Goal: Task Accomplishment & Management: Manage account settings

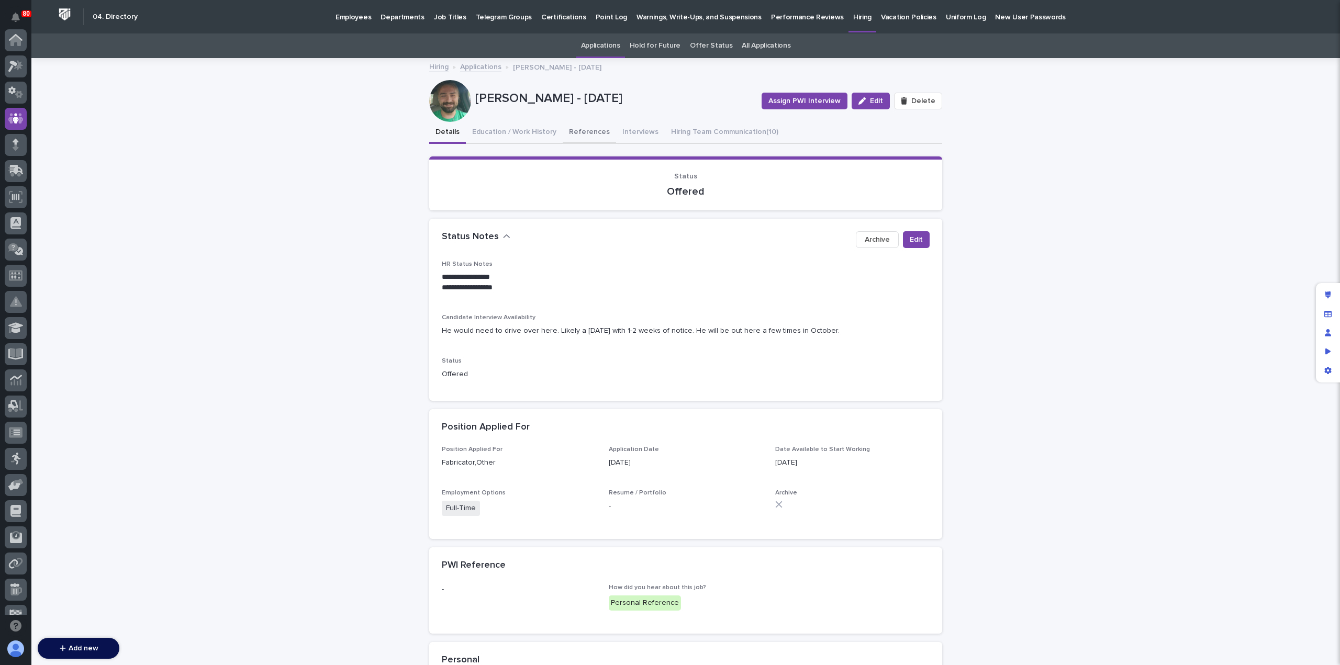
click at [589, 129] on button "References" at bounding box center [589, 133] width 53 height 22
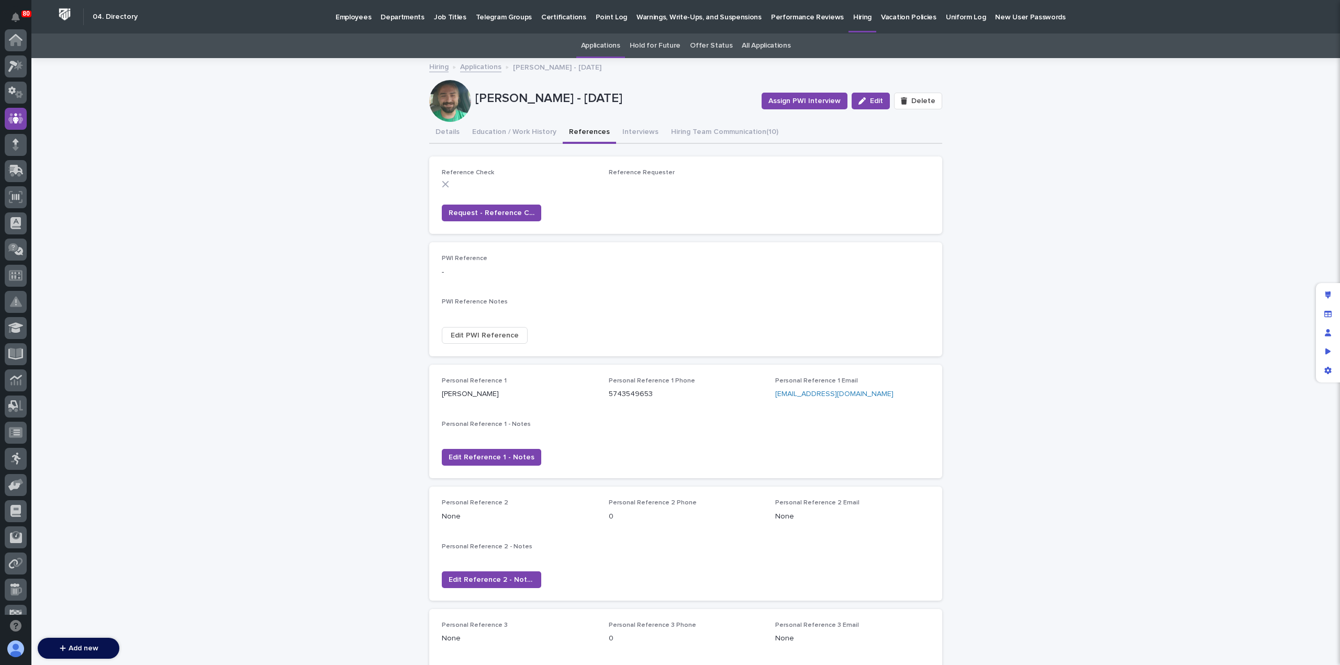
scroll to position [78, 0]
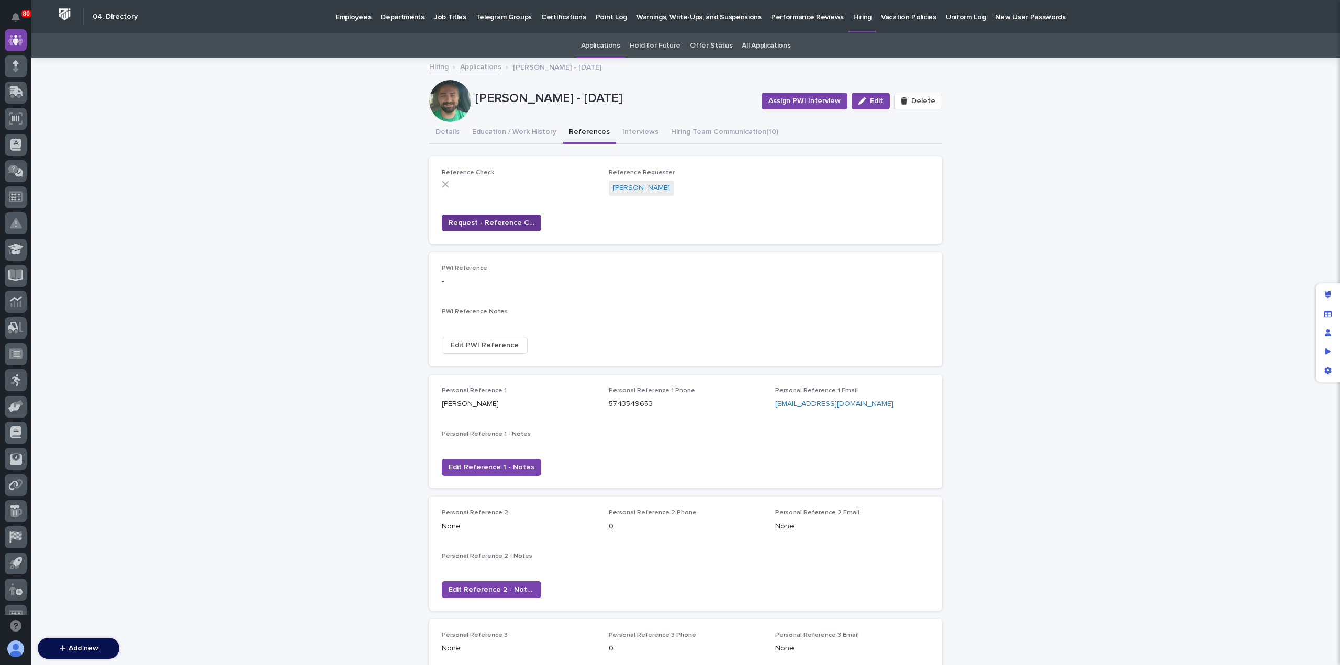
click at [486, 221] on span "Request - Reference Check" at bounding box center [491, 223] width 86 height 10
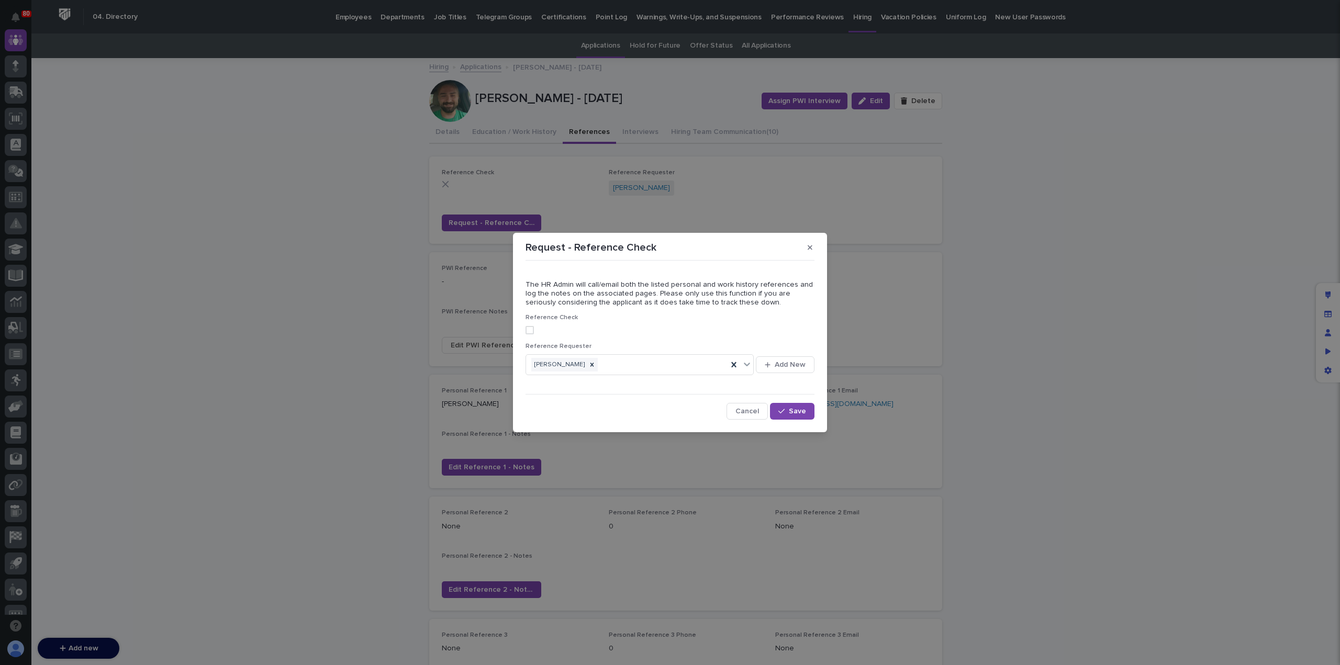
click at [531, 331] on span at bounding box center [529, 330] width 8 height 8
click at [794, 414] on span "Save" at bounding box center [797, 411] width 17 height 7
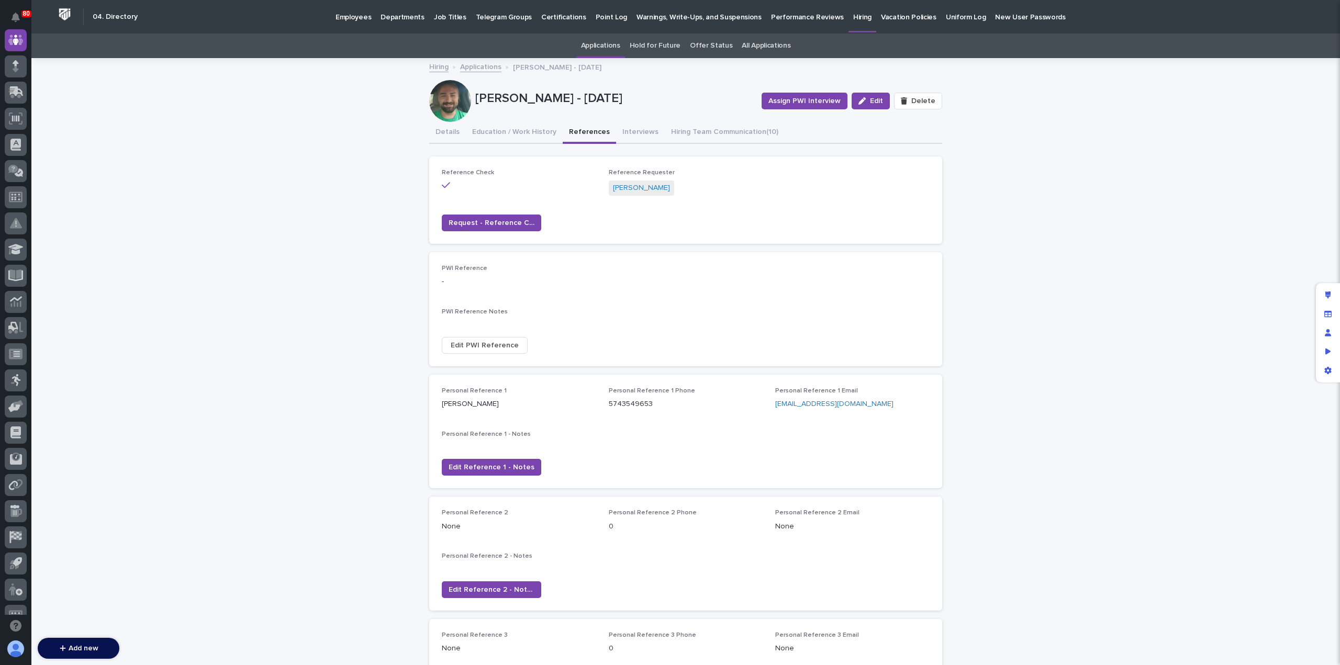
click at [470, 67] on link "Applications" at bounding box center [480, 66] width 41 height 12
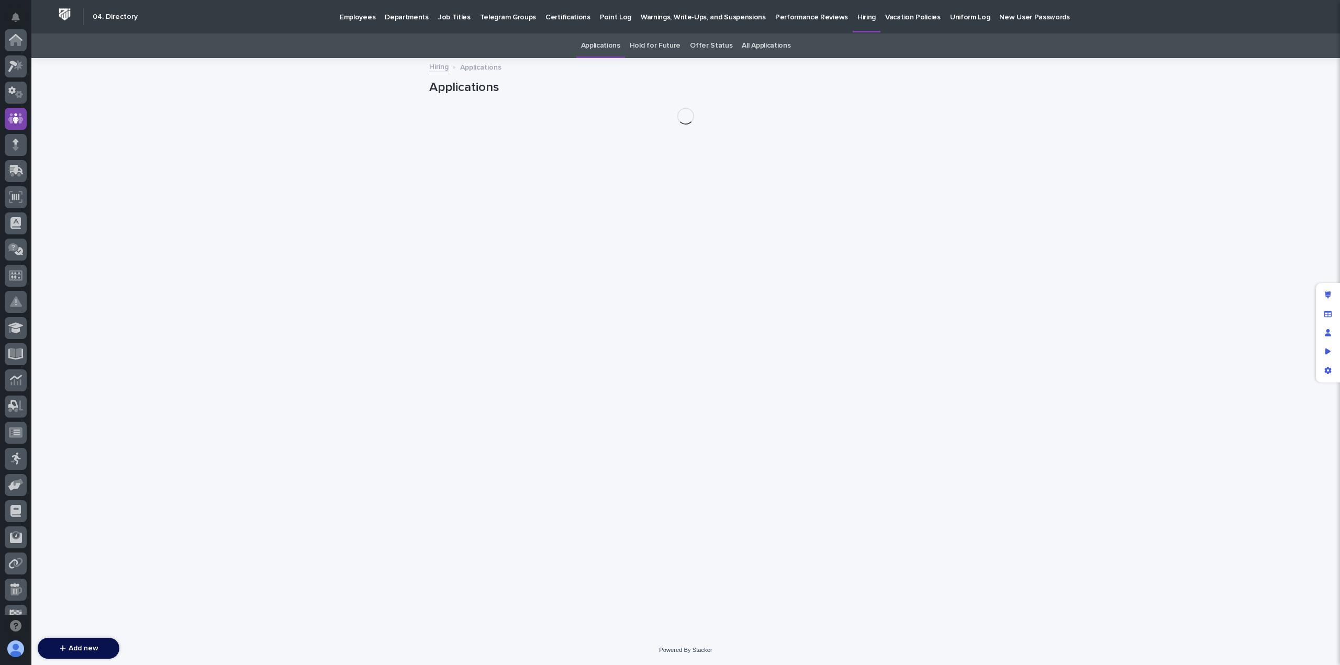
scroll to position [78, 0]
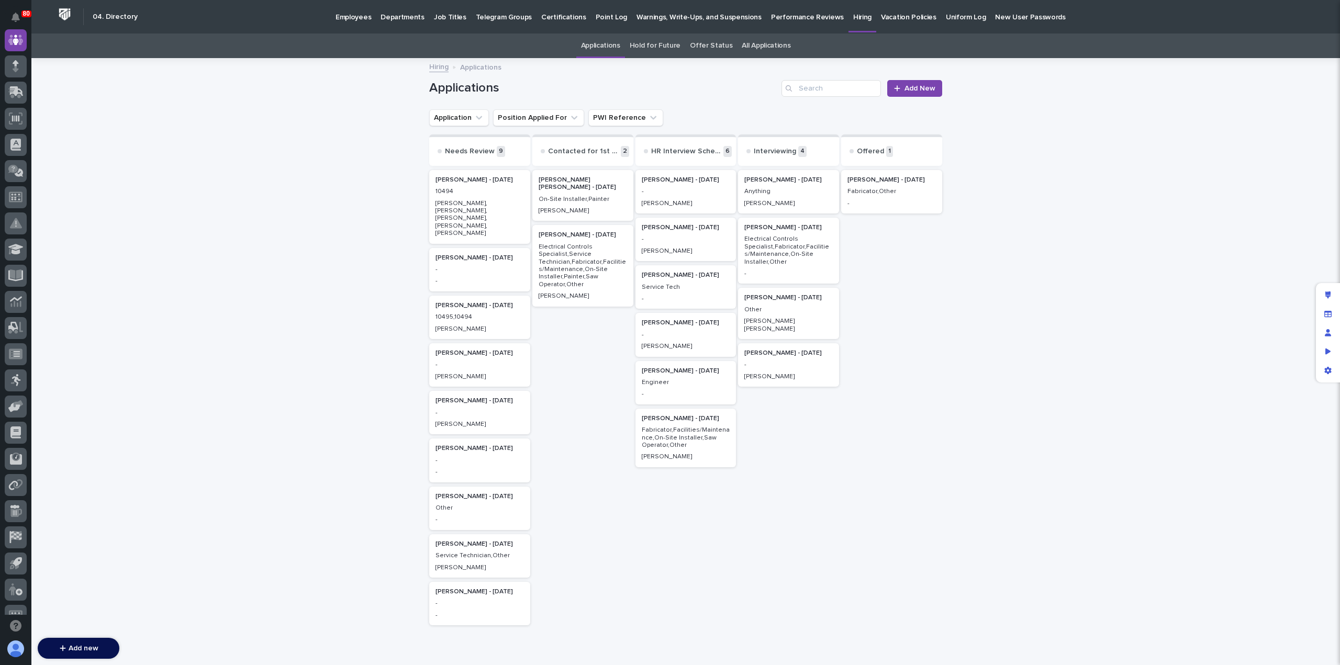
click at [775, 195] on p "Anything" at bounding box center [788, 191] width 88 height 7
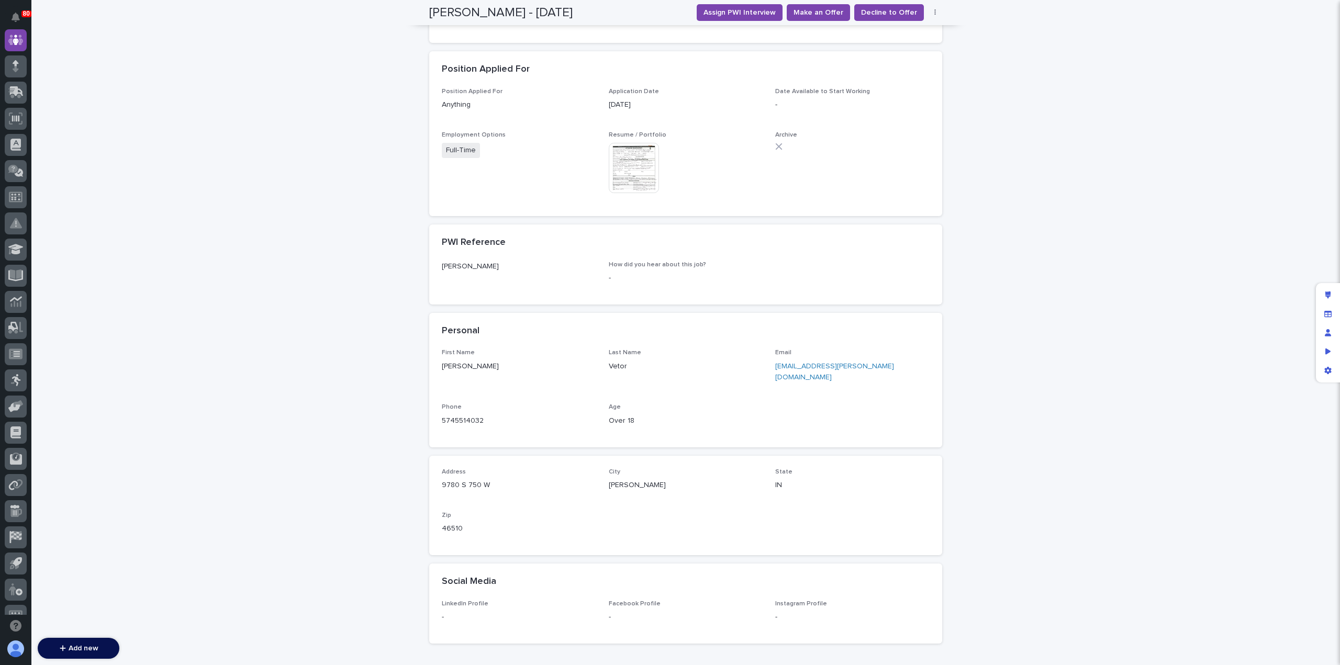
scroll to position [428, 0]
click at [455, 413] on link "5745514032" at bounding box center [463, 416] width 42 height 7
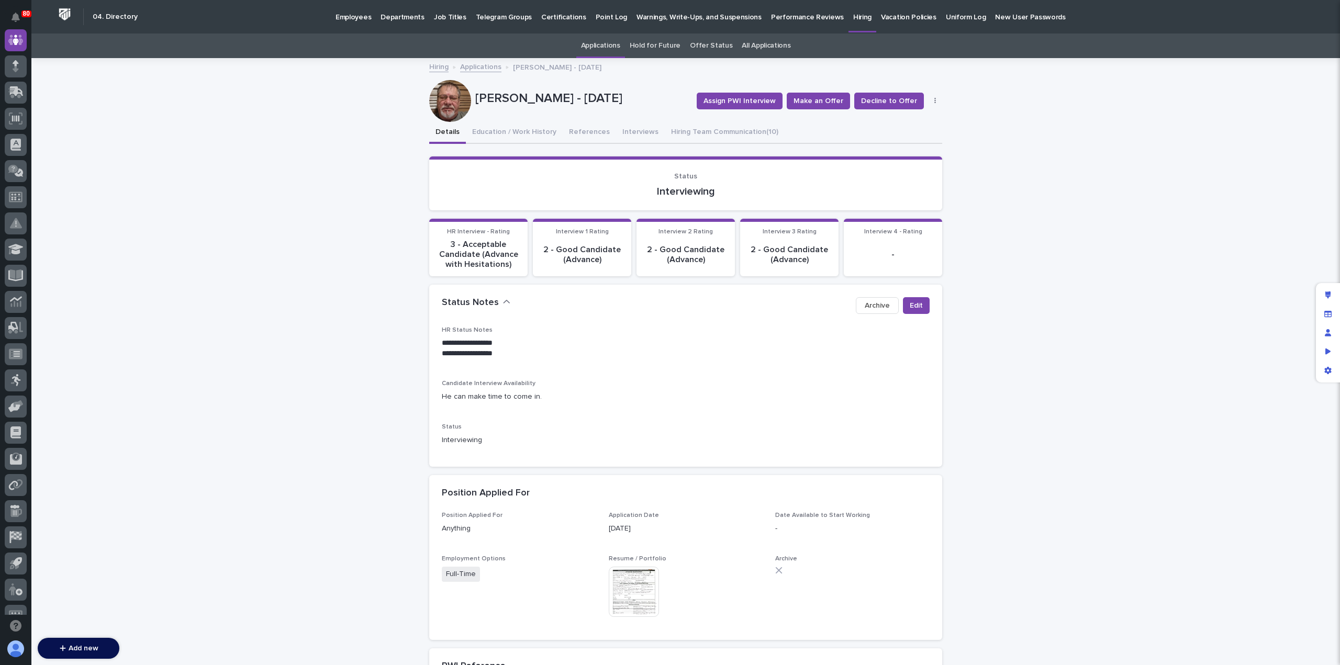
click at [480, 69] on link "Applications" at bounding box center [480, 66] width 41 height 12
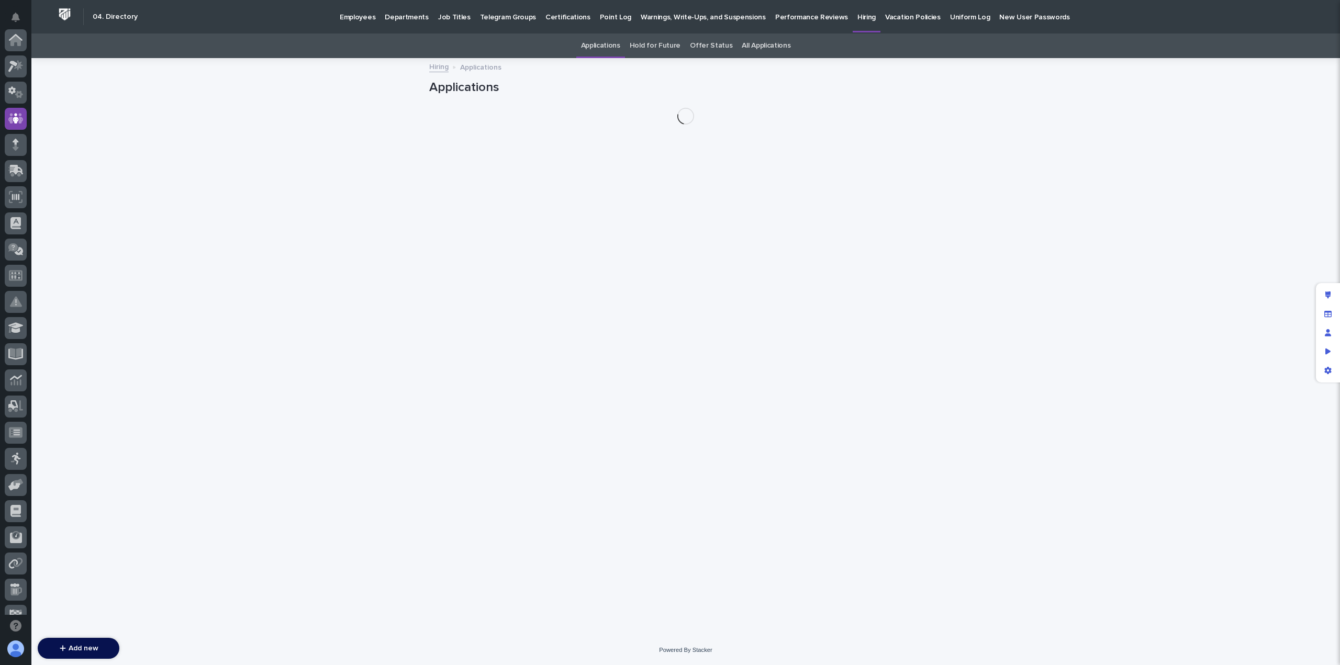
scroll to position [78, 0]
